Goal: Task Accomplishment & Management: Manage account settings

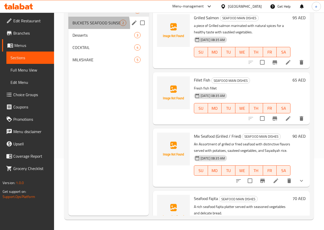
click at [89, 29] on div "BUCKETS SEAFOOD SUNSET 2" at bounding box center [108, 23] width 80 height 12
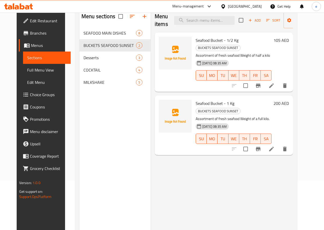
scroll to position [21, 0]
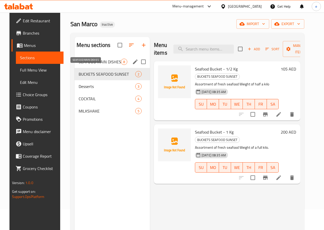
click at [83, 65] on span "SEAFOOD MAIN DISHES" at bounding box center [100, 62] width 42 height 6
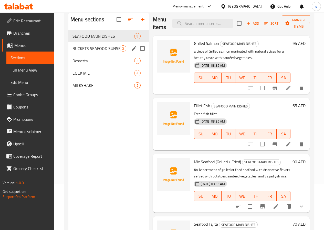
scroll to position [72, 0]
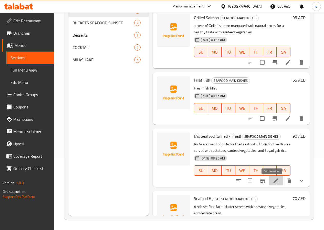
click at [273, 181] on icon at bounding box center [276, 181] width 6 height 6
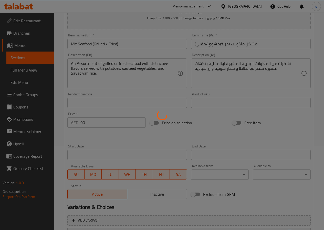
scroll to position [141, 0]
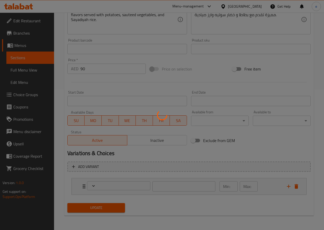
type input "اختر طريقه الطبخ"
type input "1"
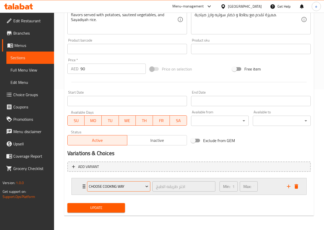
click at [130, 184] on span "Choose cooking way" at bounding box center [118, 186] width 59 height 6
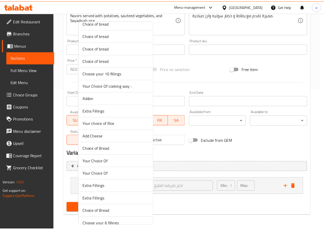
scroll to position [2952, 0]
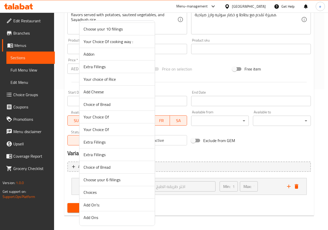
click at [179, 211] on div at bounding box center [164, 115] width 328 height 230
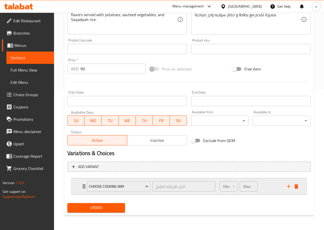
click at [83, 186] on icon "Expand" at bounding box center [84, 186] width 6 height 6
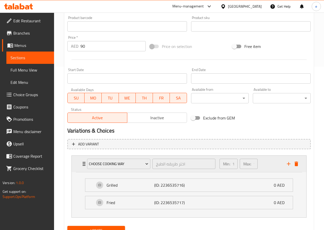
scroll to position [186, 0]
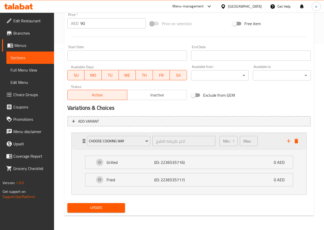
click at [83, 145] on div "Choose cooking way اختر طريقه الطبخ ​ Min: 1 ​ Max: 1 ​" at bounding box center [190, 141] width 219 height 16
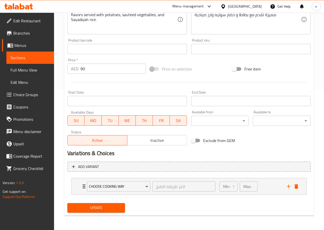
scroll to position [141, 0]
click at [84, 190] on div "Choose cooking way اختر طريقه الطبخ ​" at bounding box center [151, 186] width 135 height 16
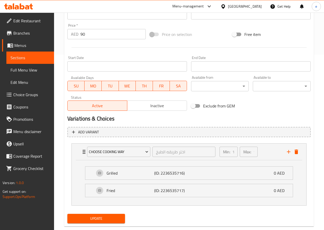
scroll to position [186, 0]
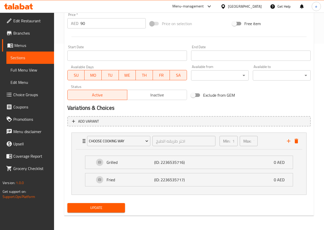
click at [139, 172] on li "Fried (ID: 2236535717) 0 AED Name (En) Fried Name (En) Name (Ar) مقلي Name (Ar)…" at bounding box center [189, 179] width 216 height 17
click at [141, 168] on div "Grilled (ID: 2236535716) 0 AED" at bounding box center [191, 162] width 192 height 13
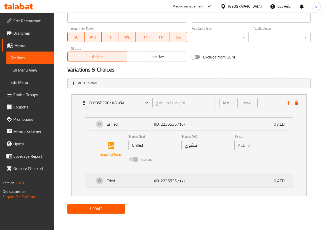
scroll to position [225, 0]
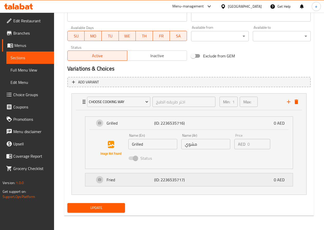
click at [145, 179] on p "Fried" at bounding box center [131, 180] width 48 height 6
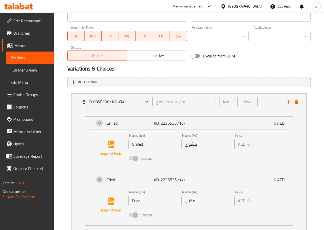
click at [16, 48] on span "Menus" at bounding box center [32, 45] width 36 height 6
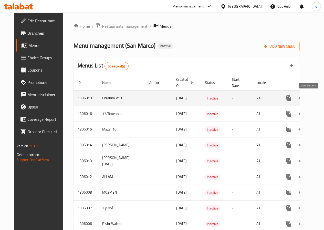
click at [323, 99] on icon "enhanced table" at bounding box center [326, 98] width 6 height 6
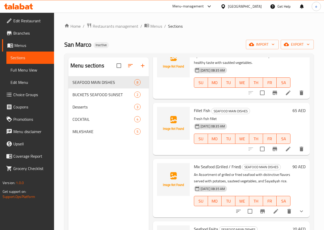
scroll to position [77, 0]
